Goal: Transaction & Acquisition: Download file/media

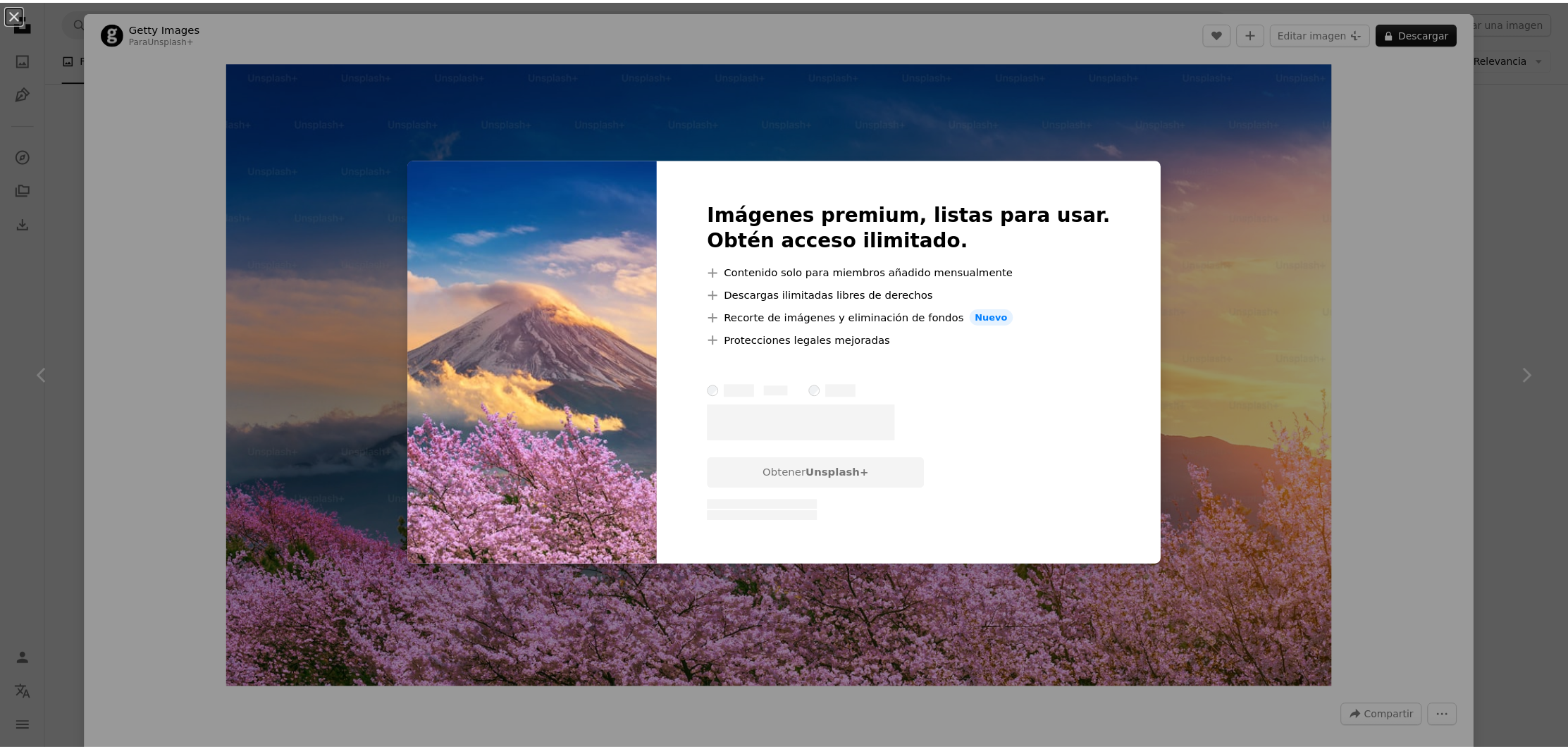
scroll to position [412, 0]
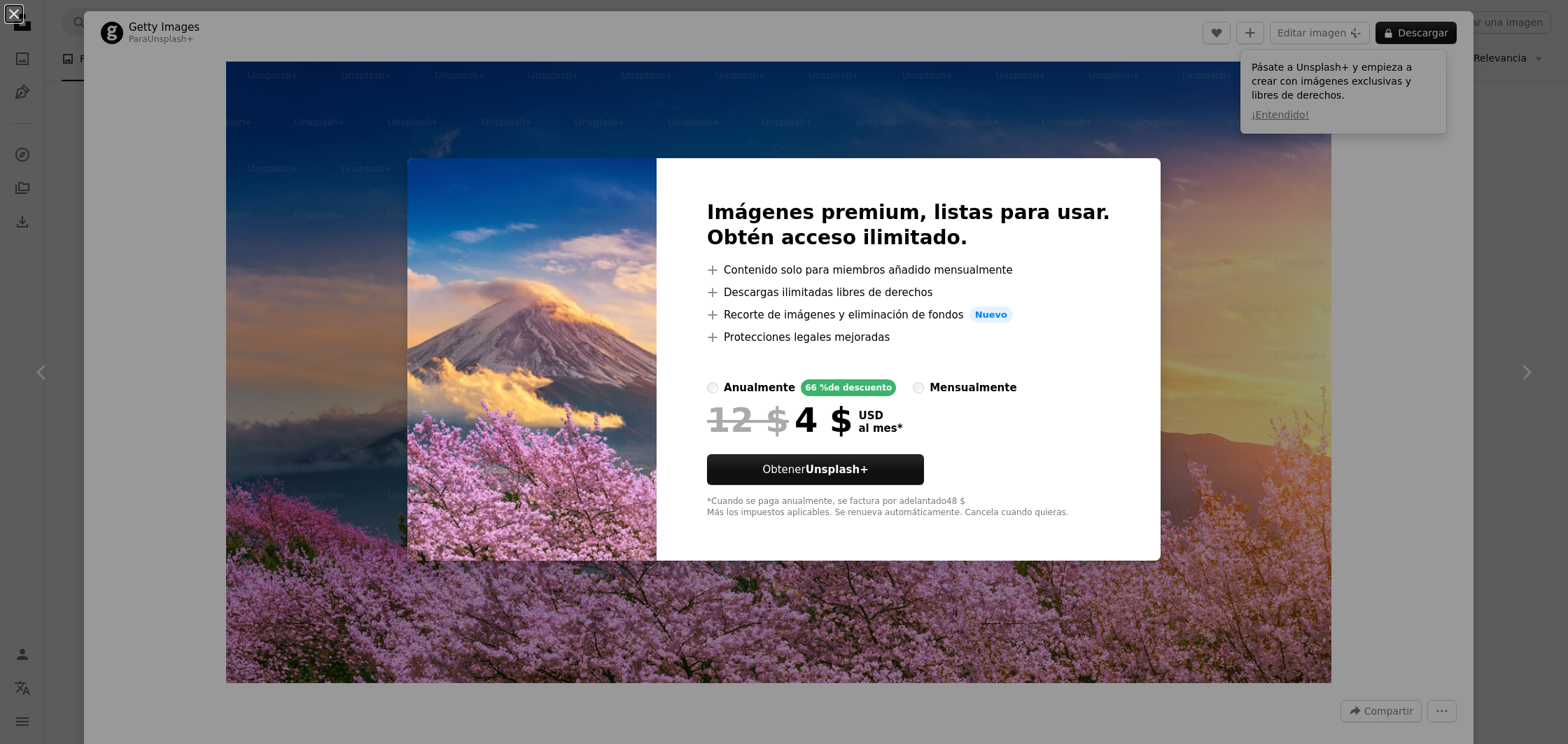
click at [1231, 197] on div "An X shape Imágenes premium, listas para usar. Obtén acceso ilimitado. A plus s…" at bounding box center [784, 372] width 1568 height 744
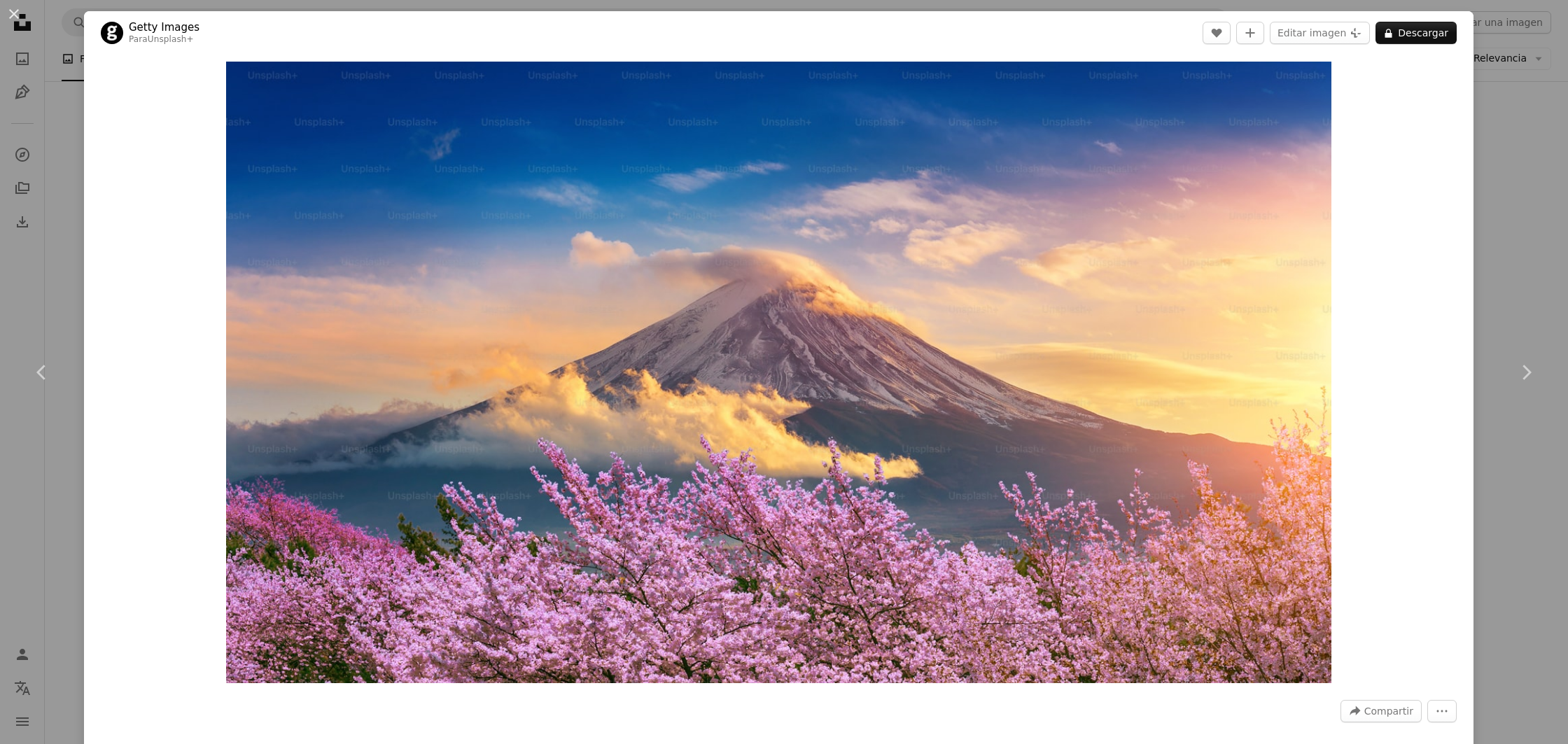
click at [1470, 206] on div "An X shape Chevron left Chevron right Getty Images Para Unsplash+ A heart A plu…" at bounding box center [784, 372] width 1568 height 744
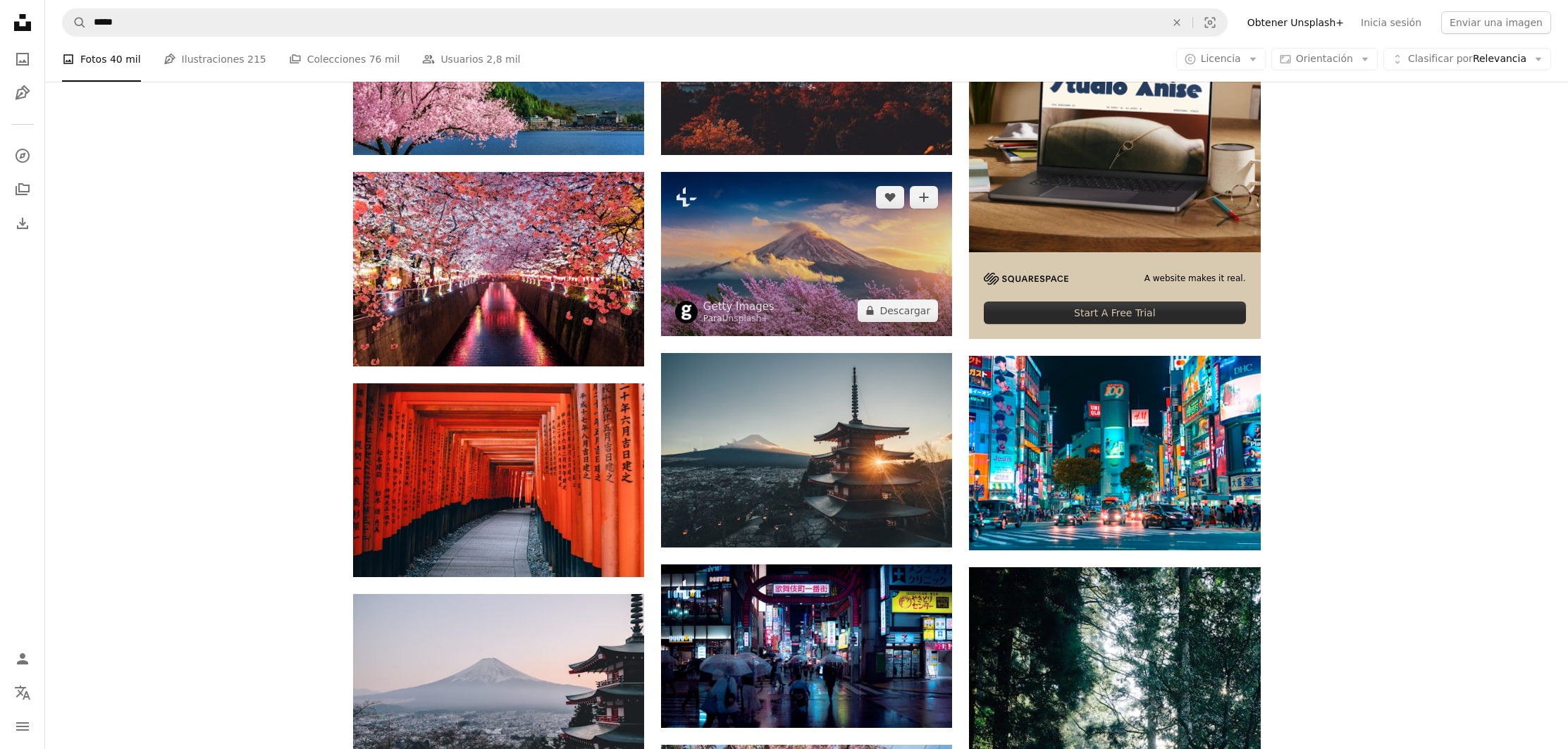
scroll to position [388, 0]
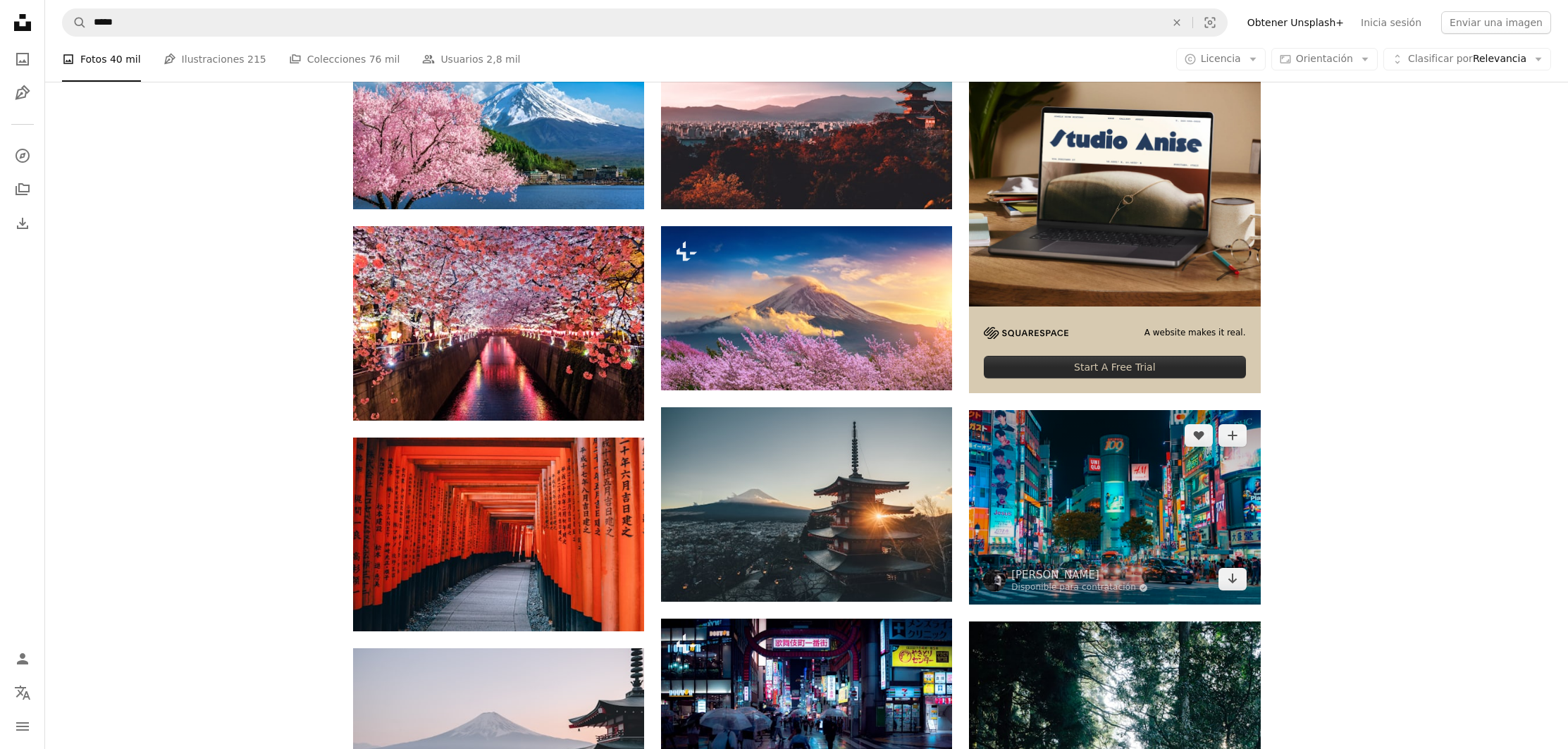
click at [1061, 462] on img at bounding box center [1115, 507] width 291 height 194
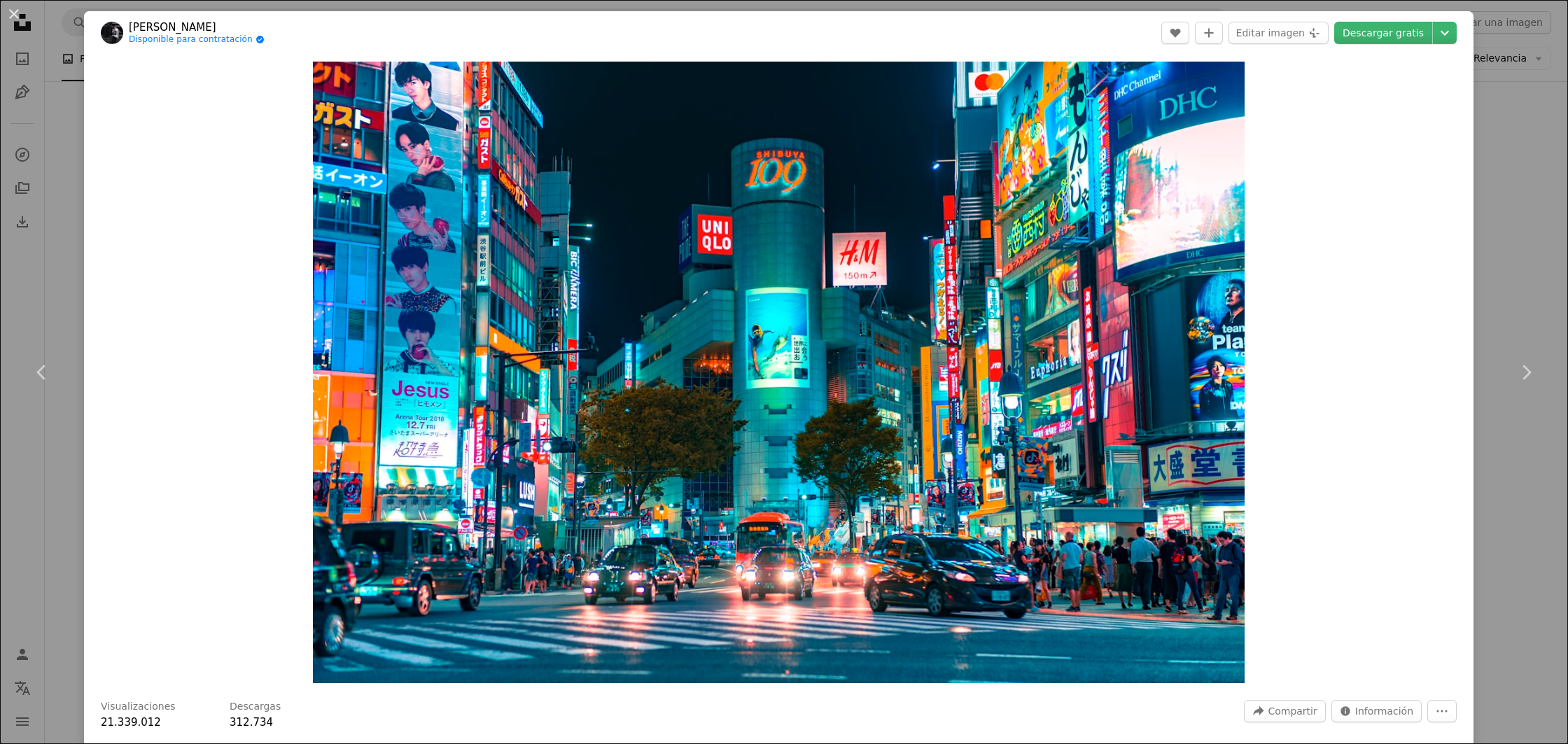
click at [1482, 219] on div "An X shape Chevron left Chevron right [PERSON_NAME] Disponible para contratació…" at bounding box center [784, 372] width 1568 height 744
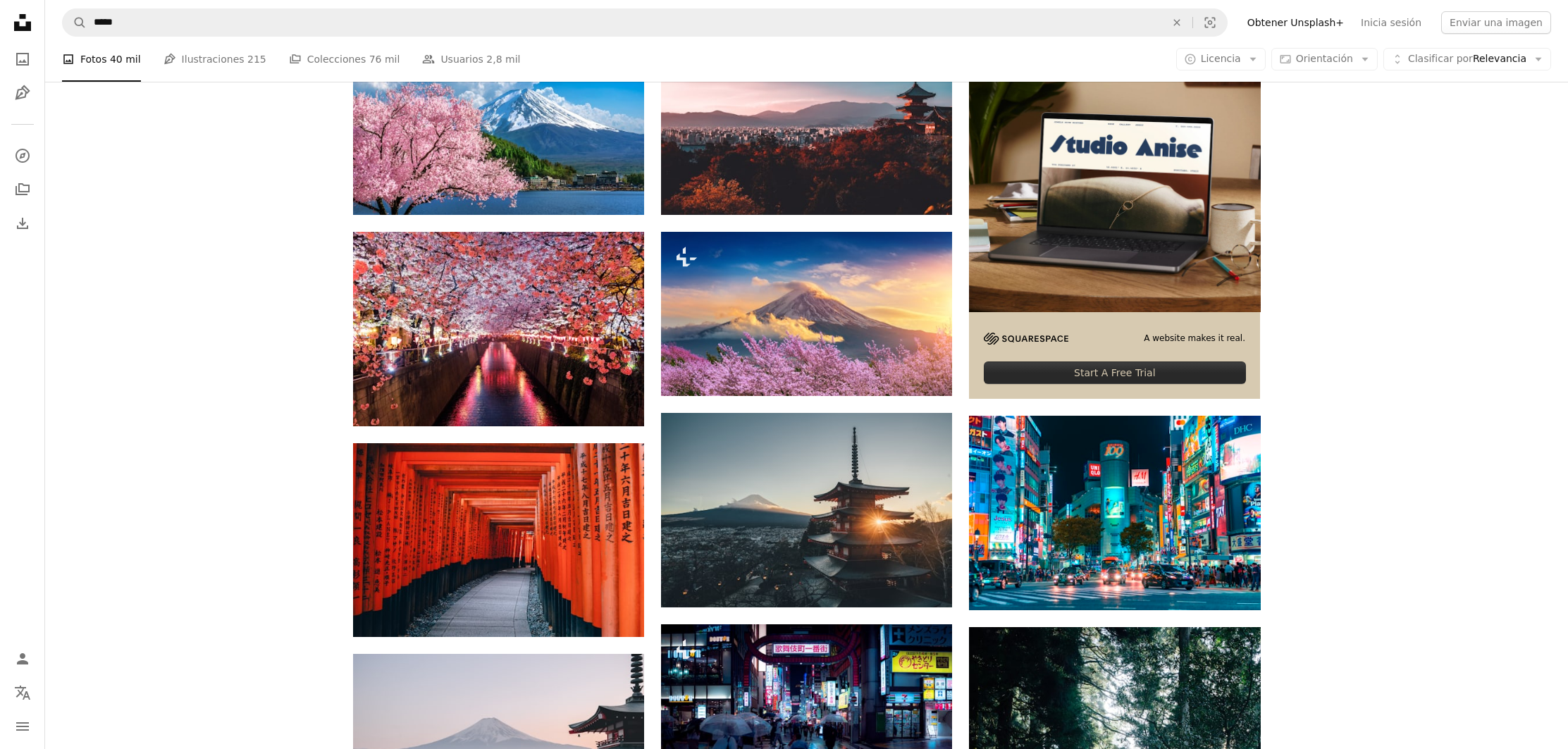
scroll to position [383, 0]
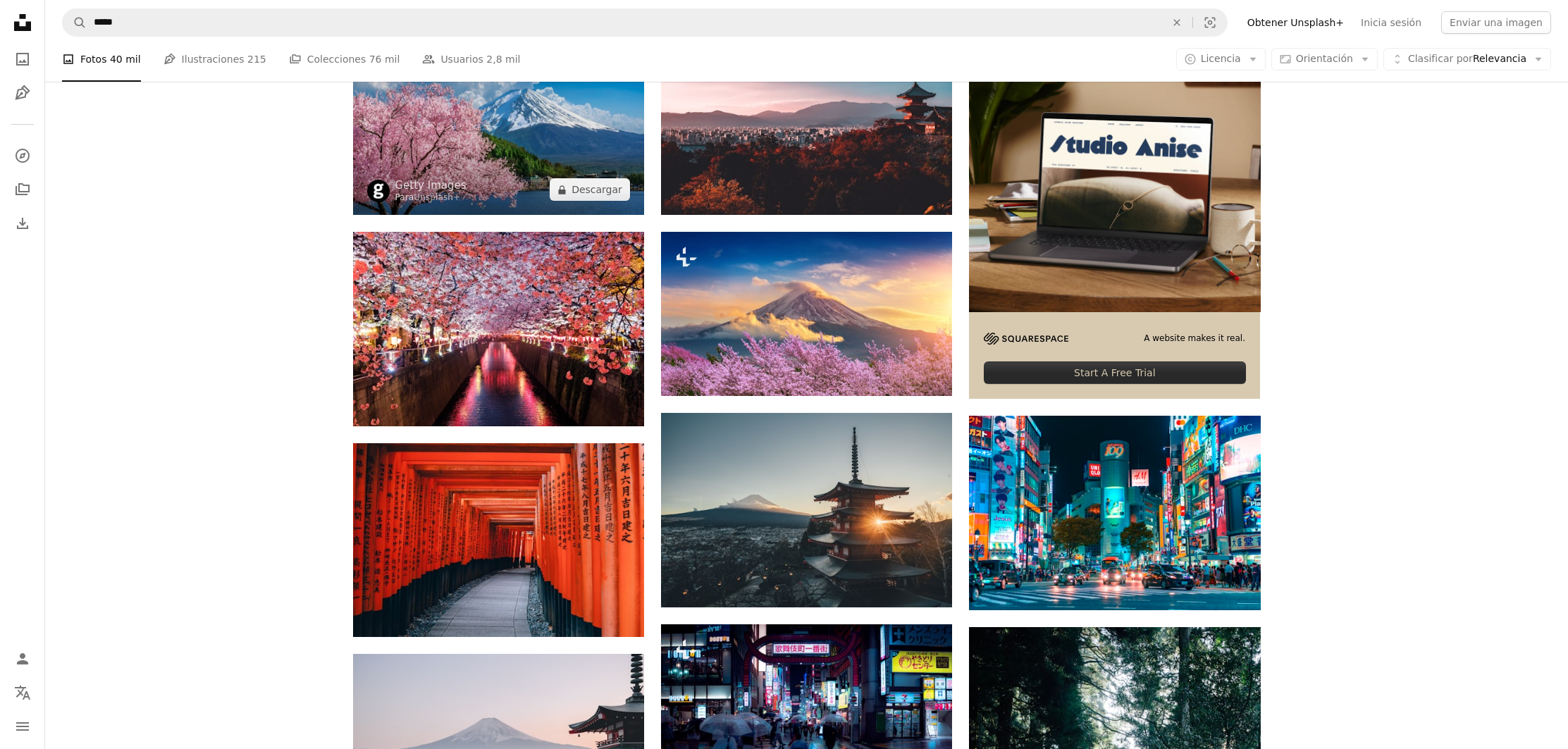
click at [533, 189] on img at bounding box center [499, 118] width 291 height 194
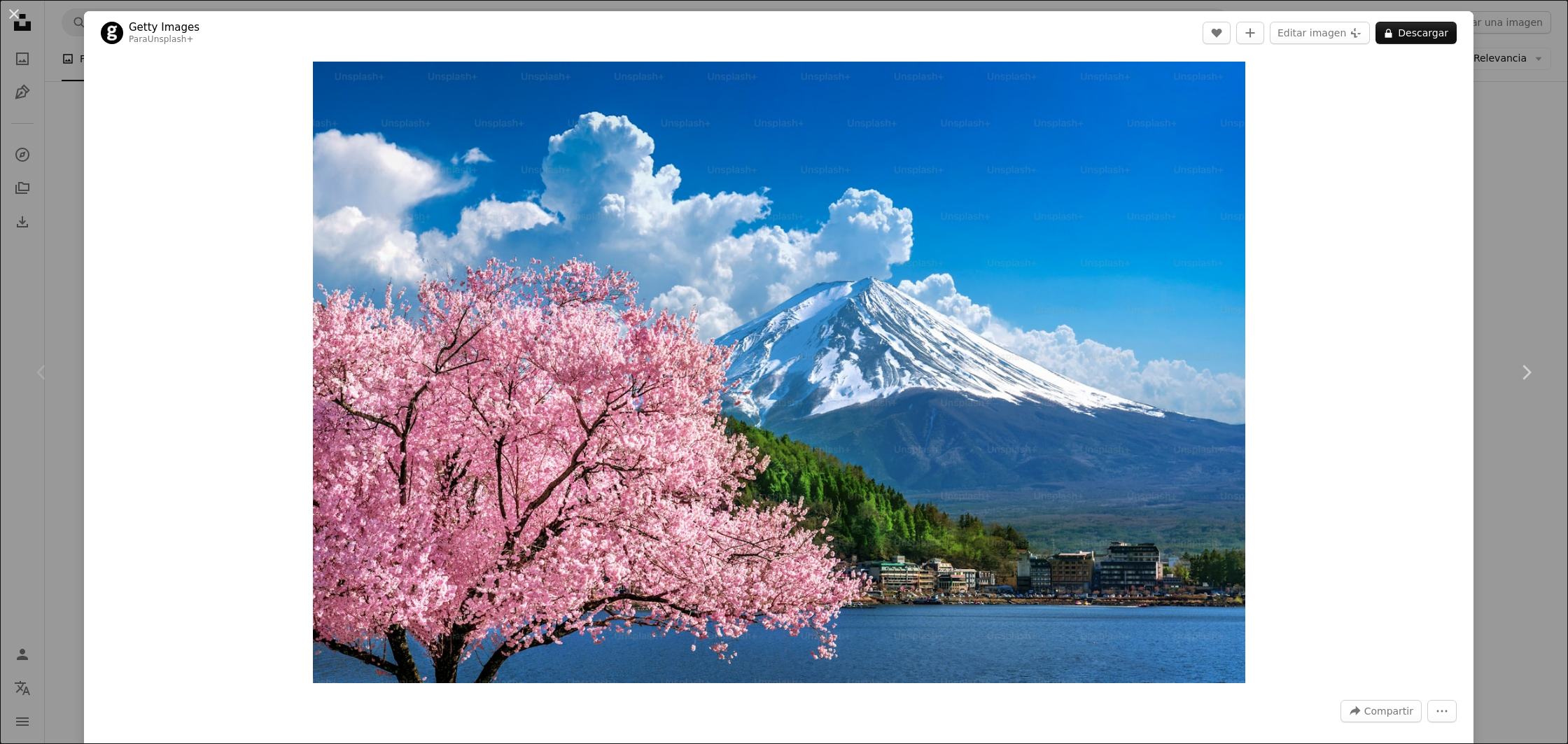
click at [83, 236] on div "An X shape Chevron left Chevron right Getty Images Para Unsplash+ A heart A plu…" at bounding box center [784, 372] width 1568 height 744
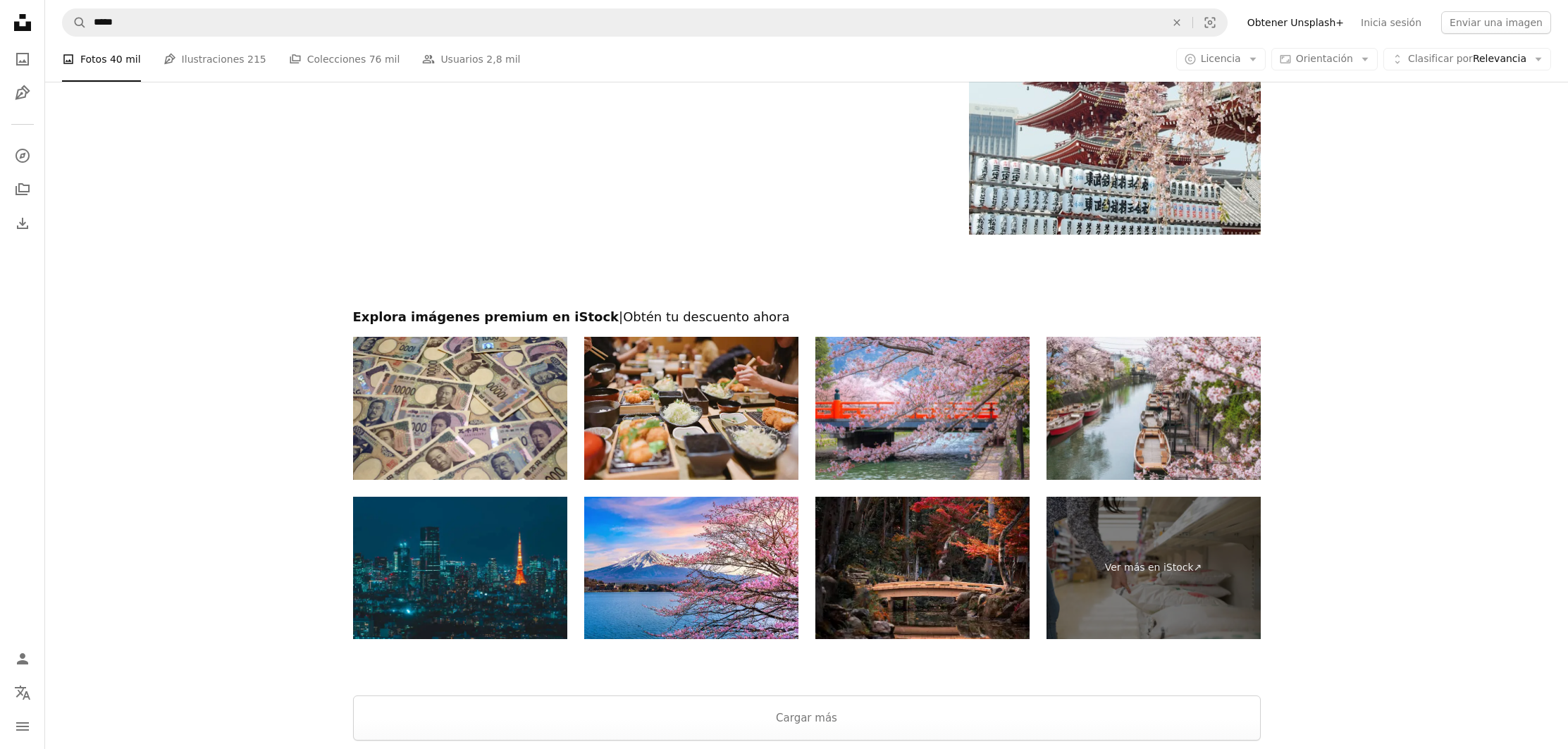
scroll to position [2526, 0]
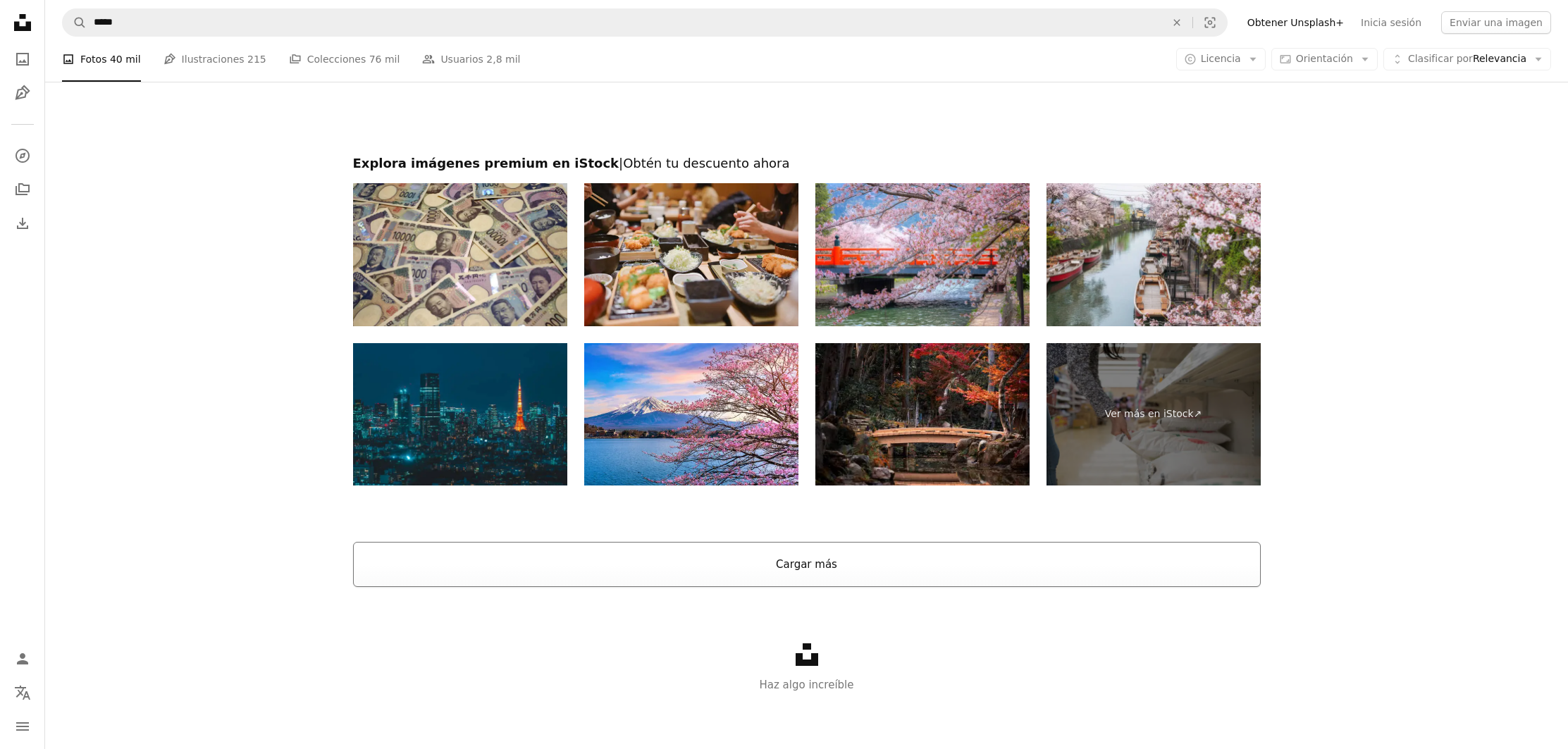
click at [849, 583] on button "Cargar más" at bounding box center [807, 564] width 908 height 45
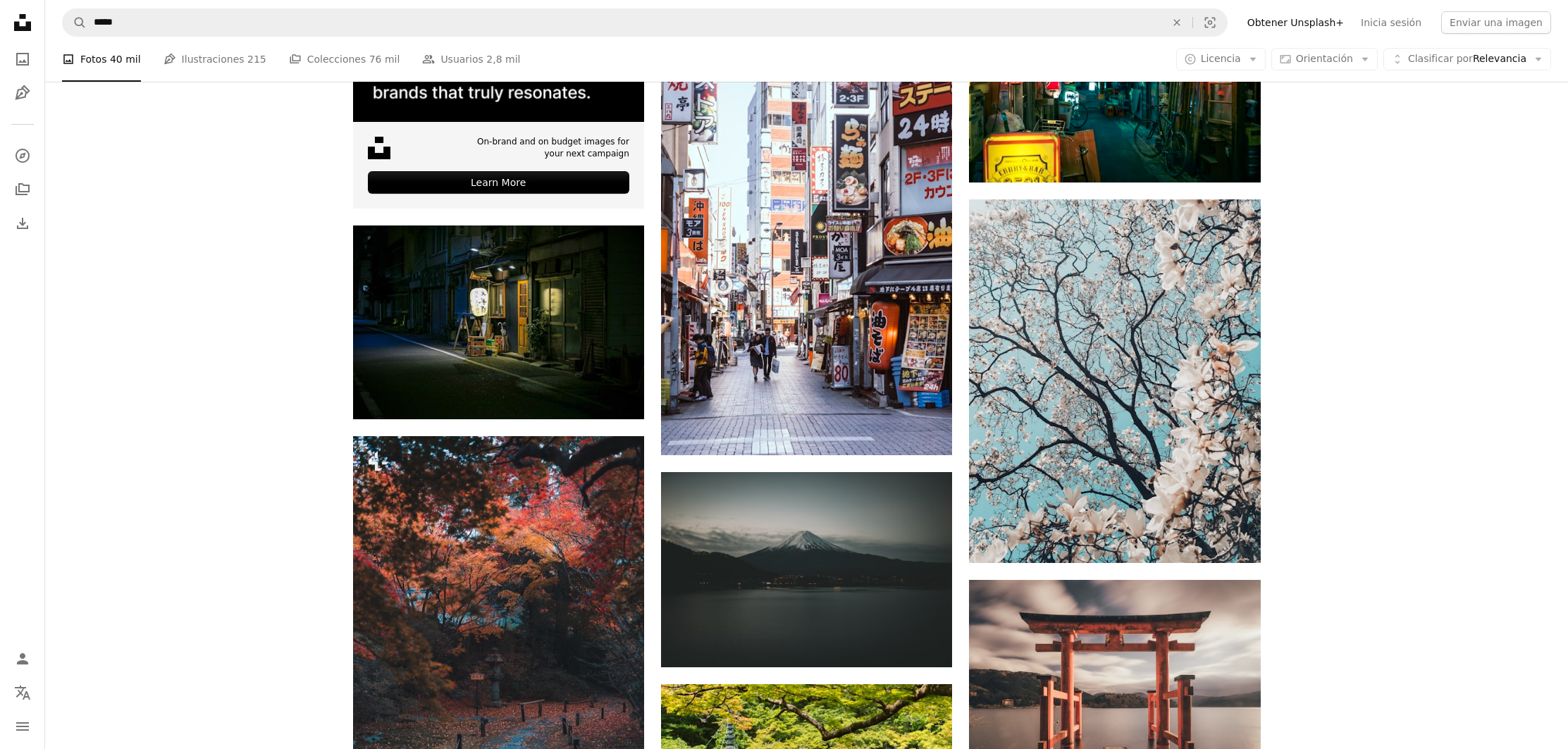
scroll to position [3514, 0]
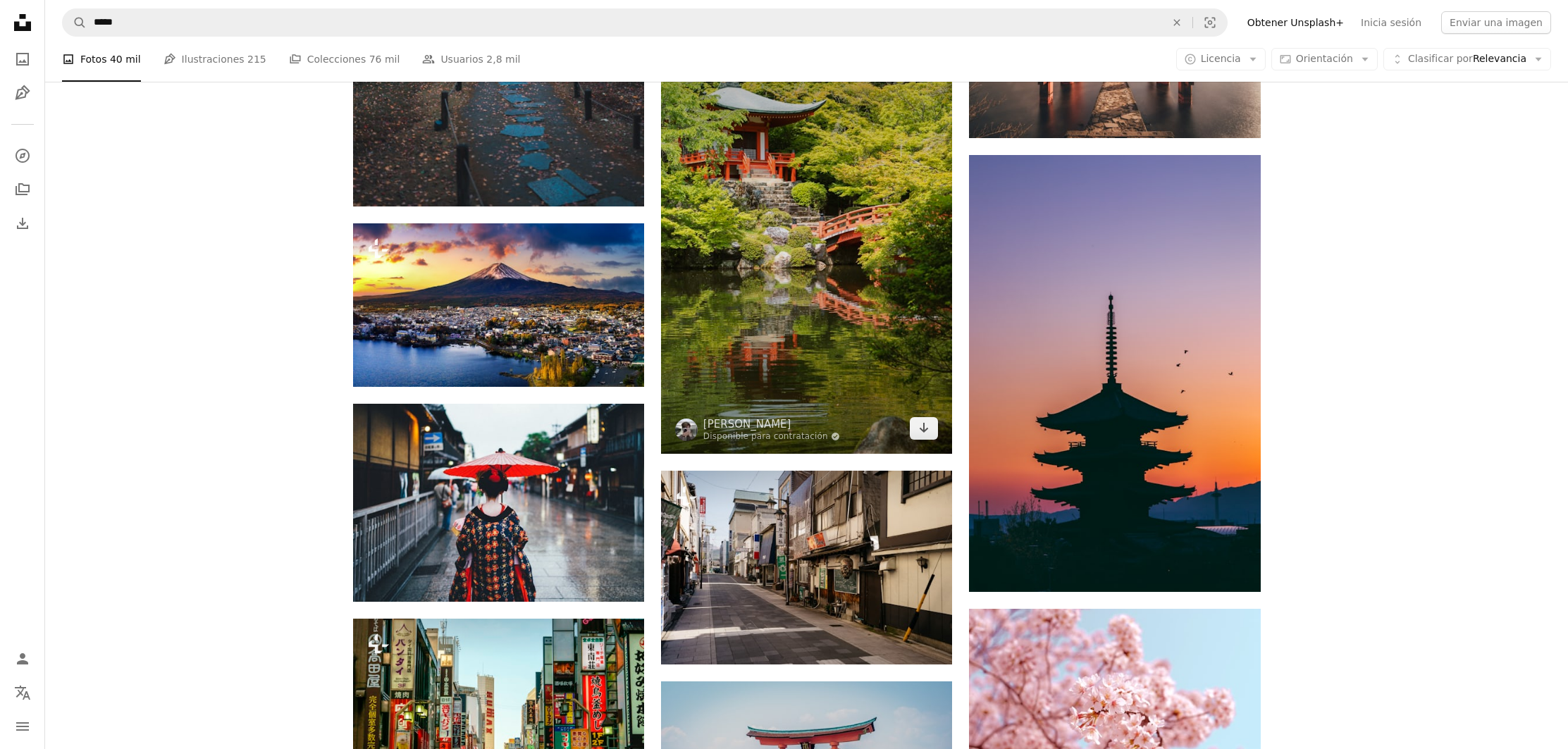
click at [828, 216] on img at bounding box center [807, 236] width 291 height 436
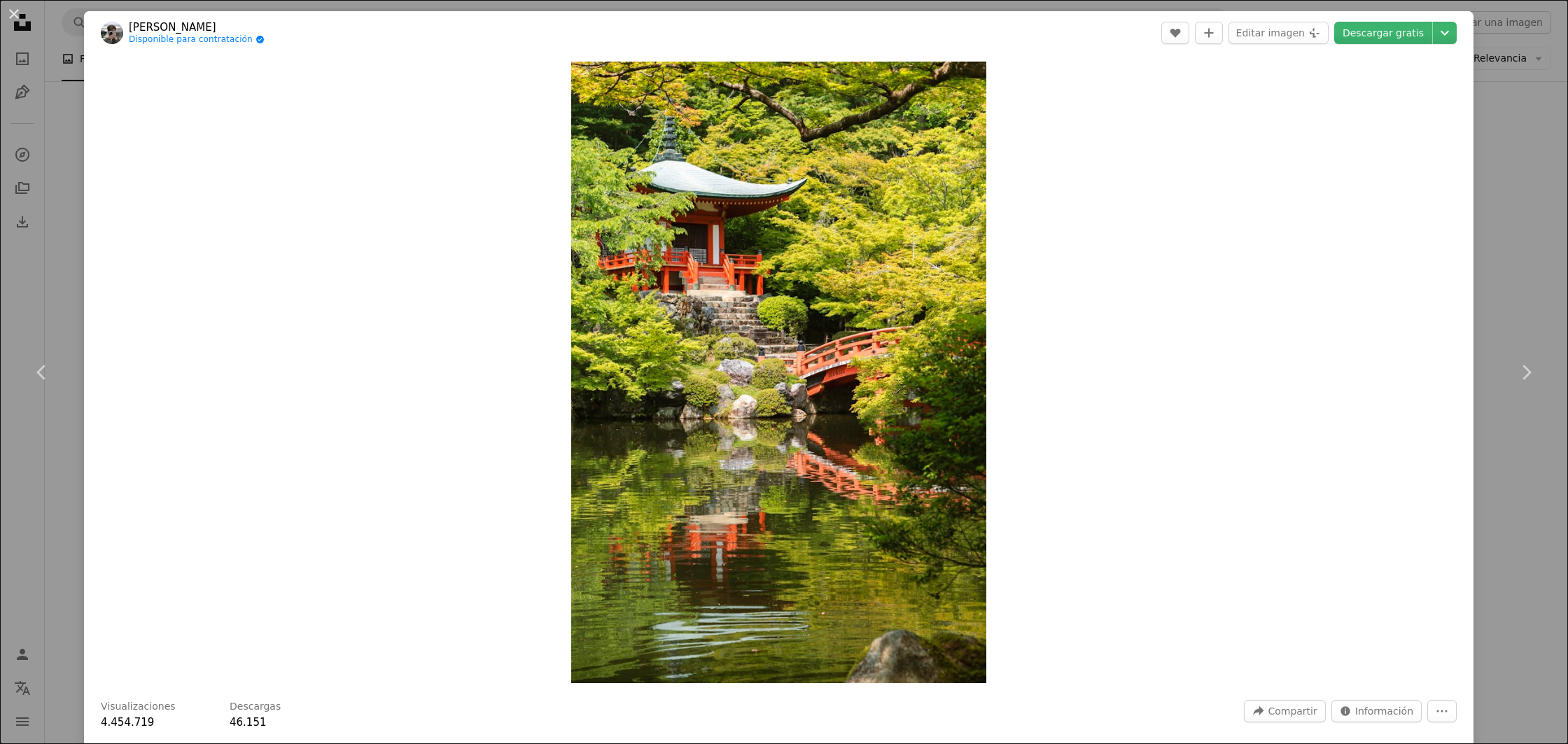
click at [1359, 44] on header "[PERSON_NAME] Disponible para contratación A checkmark inside of a circle A hea…" at bounding box center [778, 33] width 1389 height 44
click at [1487, 124] on div "An X shape Chevron left Chevron right [PERSON_NAME] Disponible para contratació…" at bounding box center [784, 372] width 1568 height 744
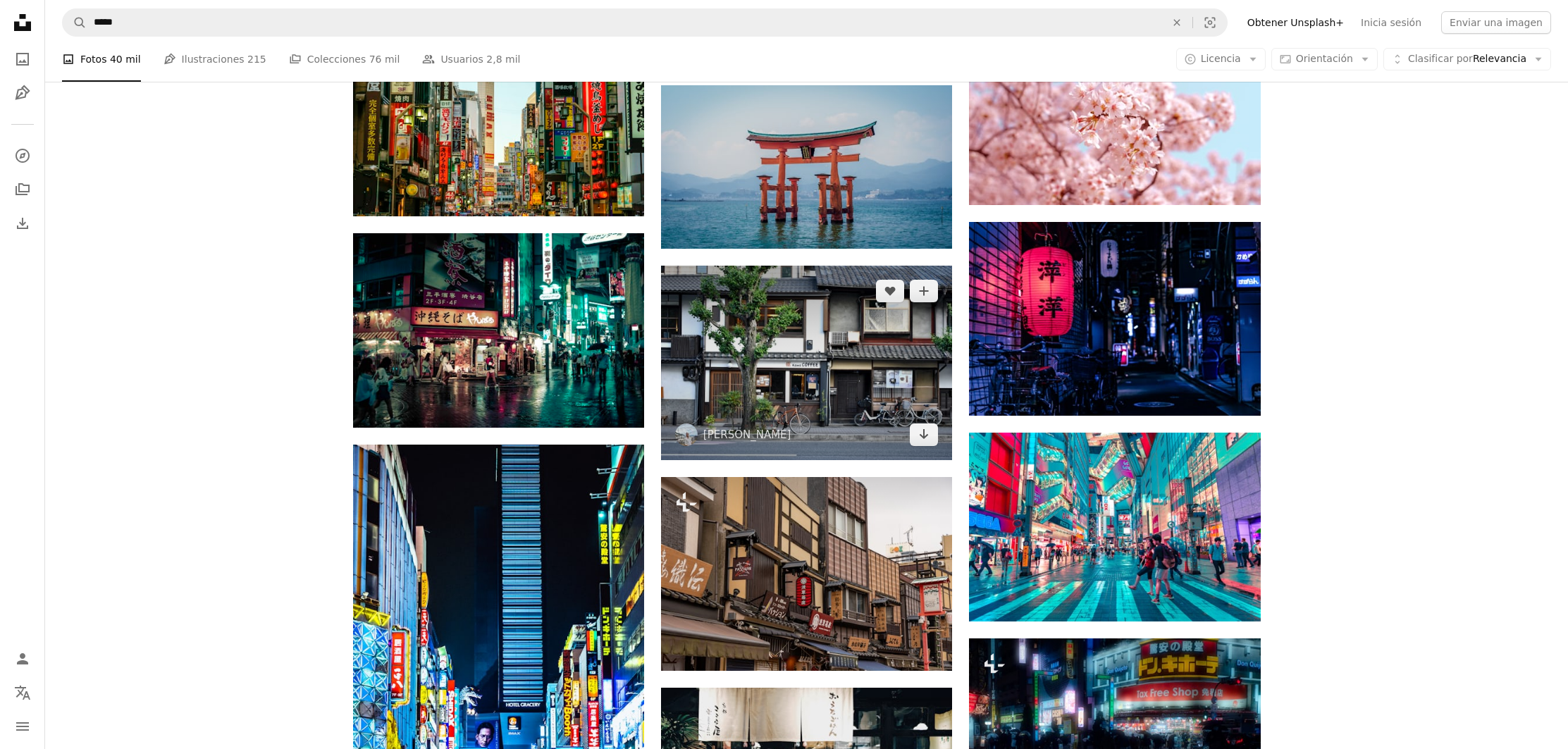
scroll to position [4167, 0]
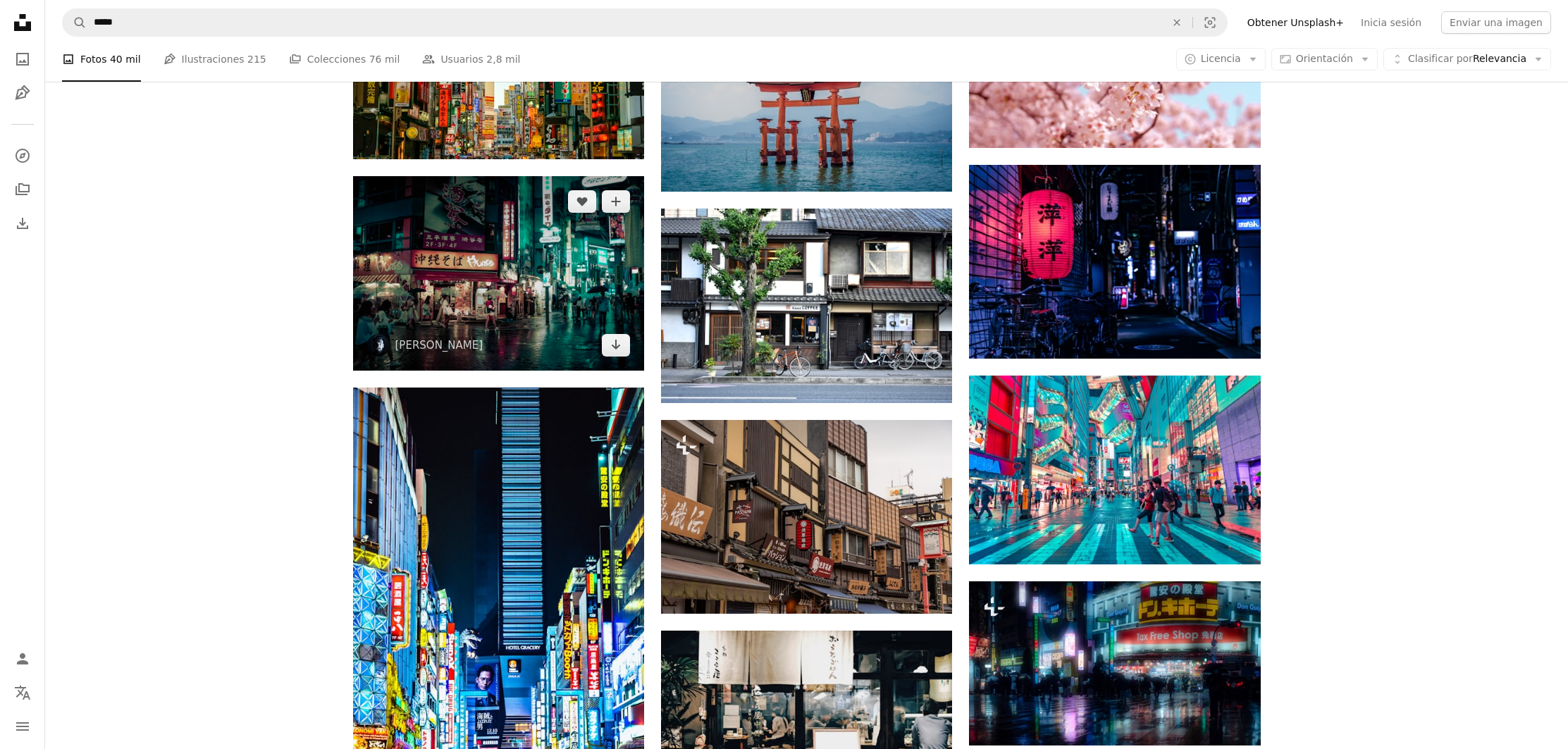
click at [548, 294] on img at bounding box center [499, 273] width 291 height 194
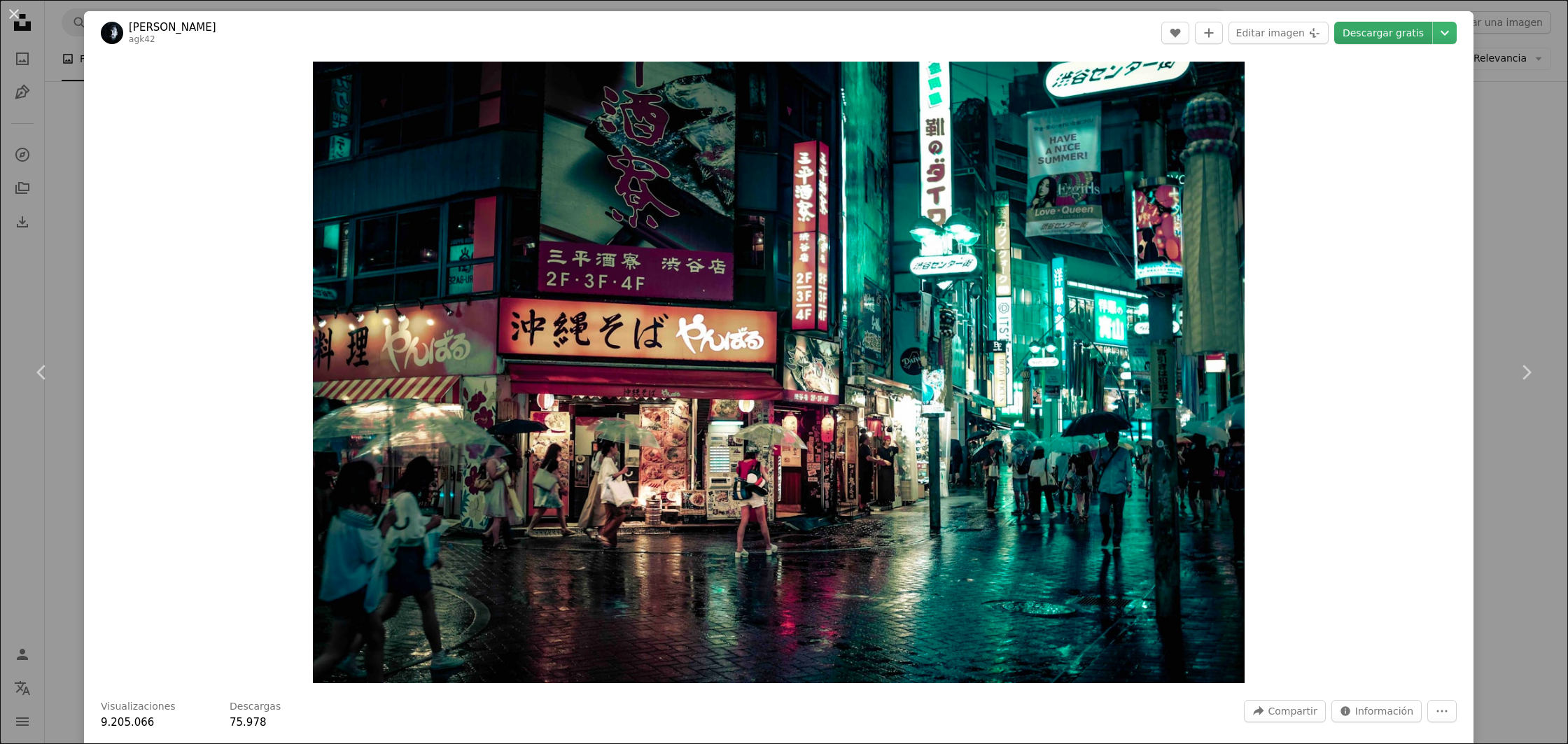
click at [1376, 25] on link "Descargar gratis" at bounding box center [1383, 33] width 98 height 23
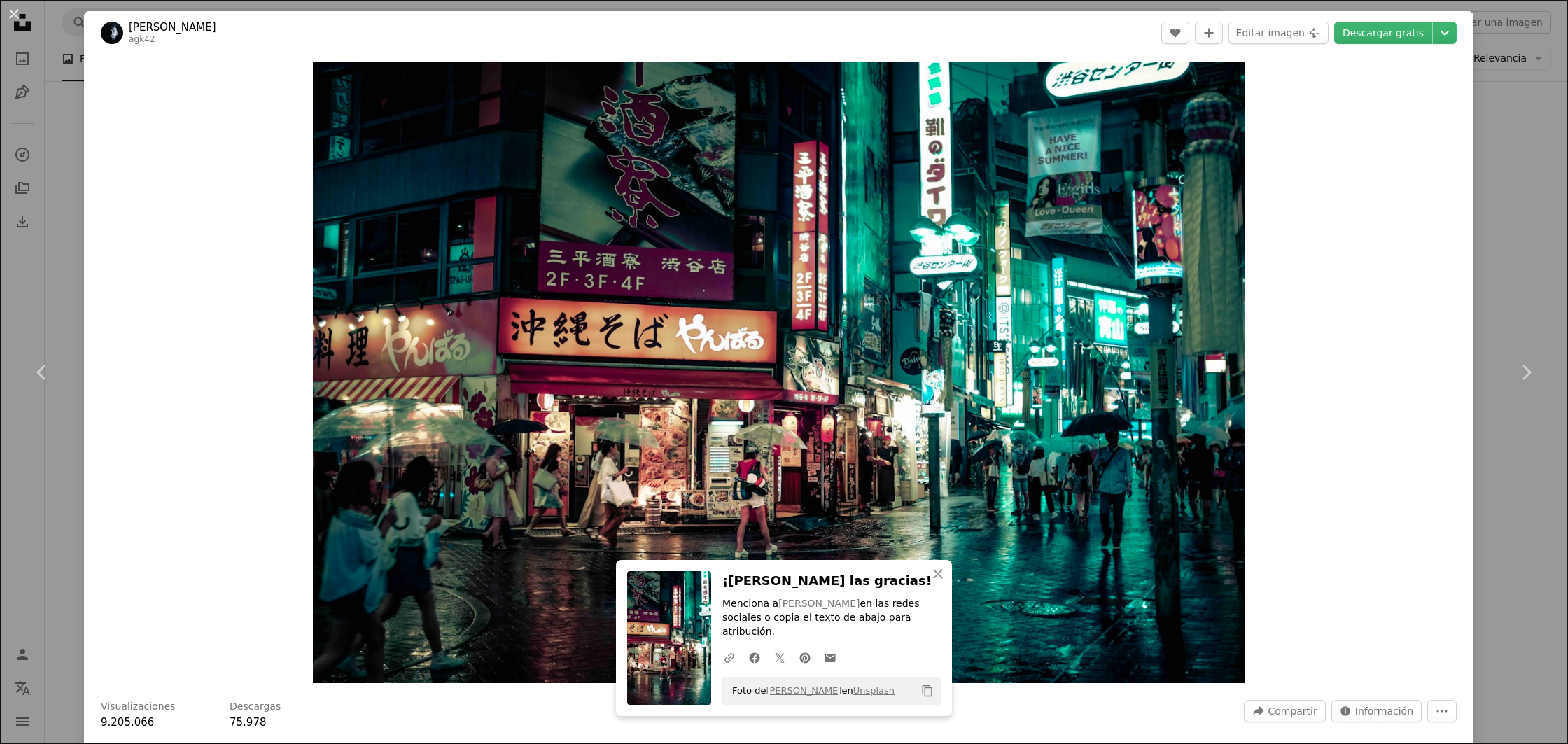
click at [1495, 89] on div "An X shape Chevron left Chevron right An X shape Cerrar ¡[PERSON_NAME] las grac…" at bounding box center [784, 372] width 1568 height 744
